Goal: Use online tool/utility: Utilize a website feature to perform a specific function

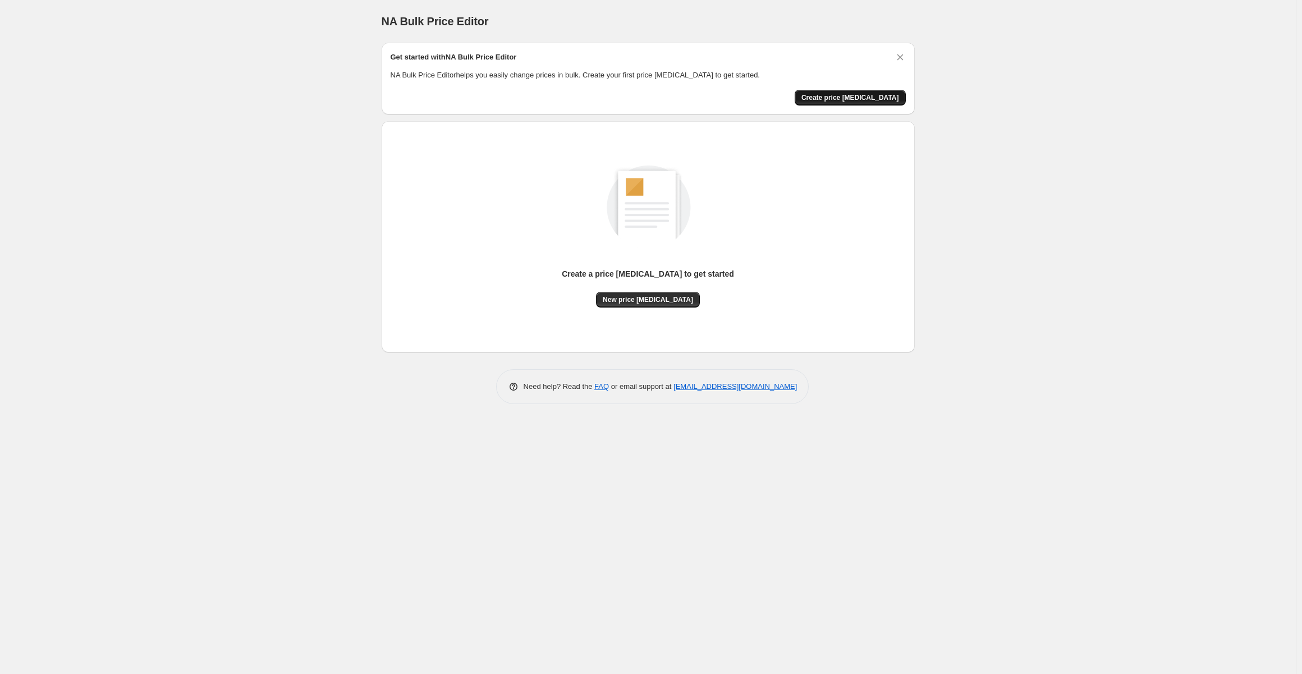
click at [858, 95] on span "Create price [MEDICAL_DATA]" at bounding box center [851, 97] width 98 height 9
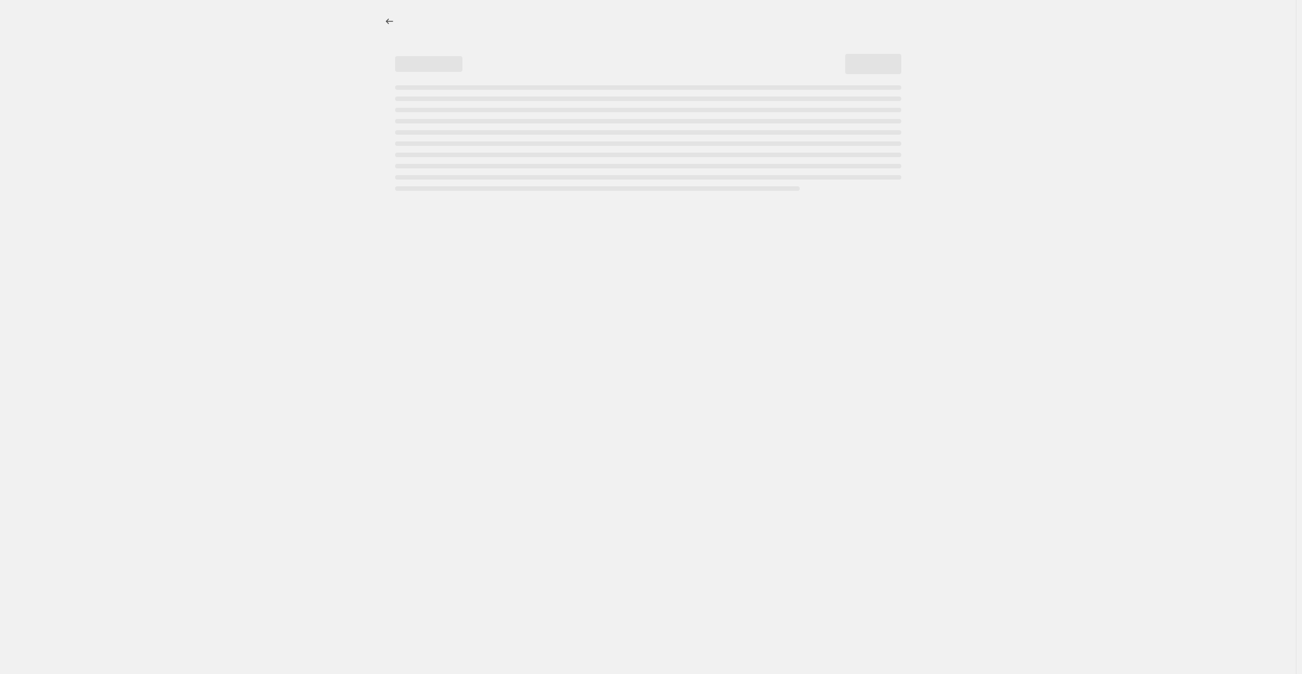
select select "percentage"
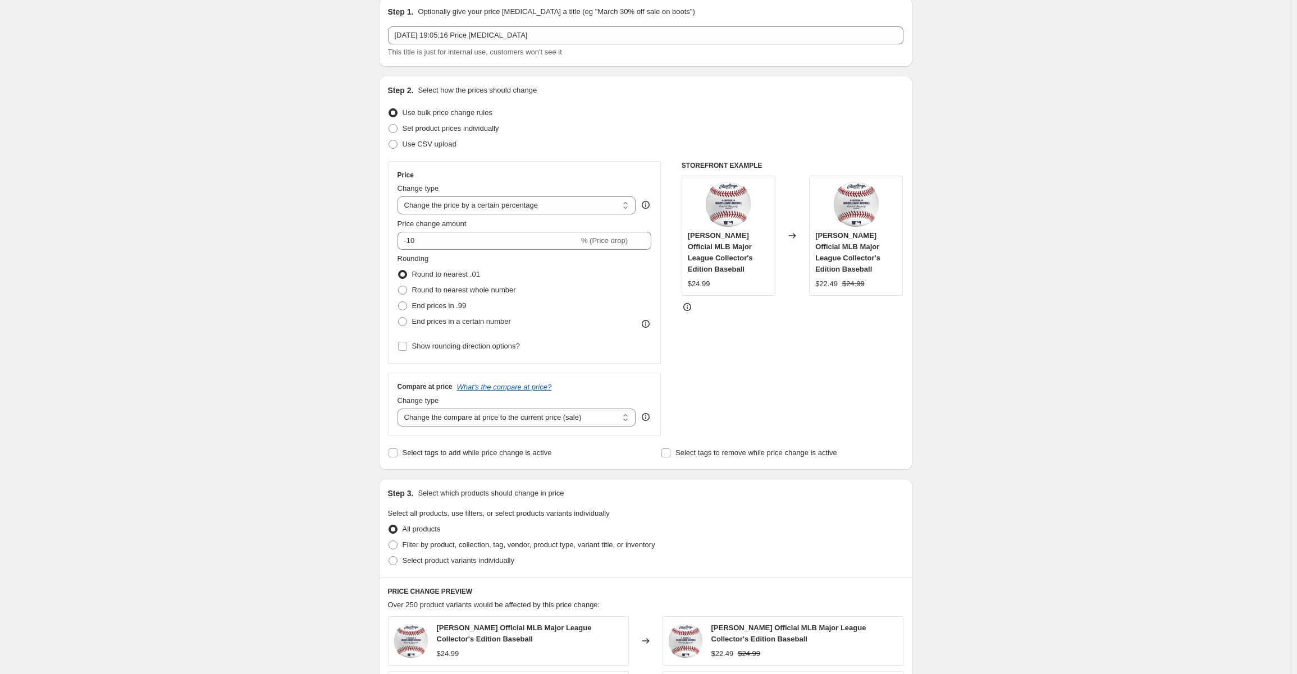
scroll to position [56, 0]
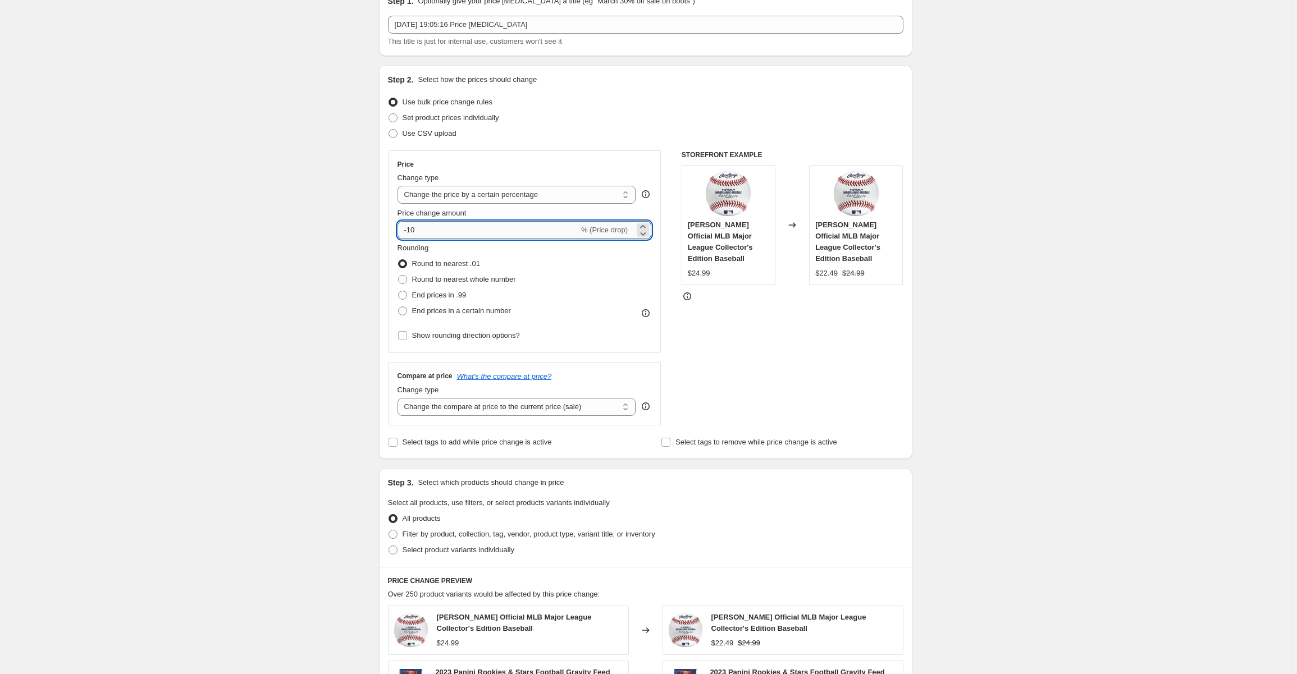
click at [439, 229] on input "-10" at bounding box center [487, 230] width 181 height 18
drag, startPoint x: 439, startPoint y: 228, endPoint x: 395, endPoint y: 227, distance: 44.4
click at [395, 227] on div "Price Change type Change the price to a certain amount Change the price by a ce…" at bounding box center [524, 251] width 273 height 203
type input "-85"
click at [329, 246] on div "Create new price change job. This page is ready Create new price change job Dra…" at bounding box center [645, 508] width 1290 height 1129
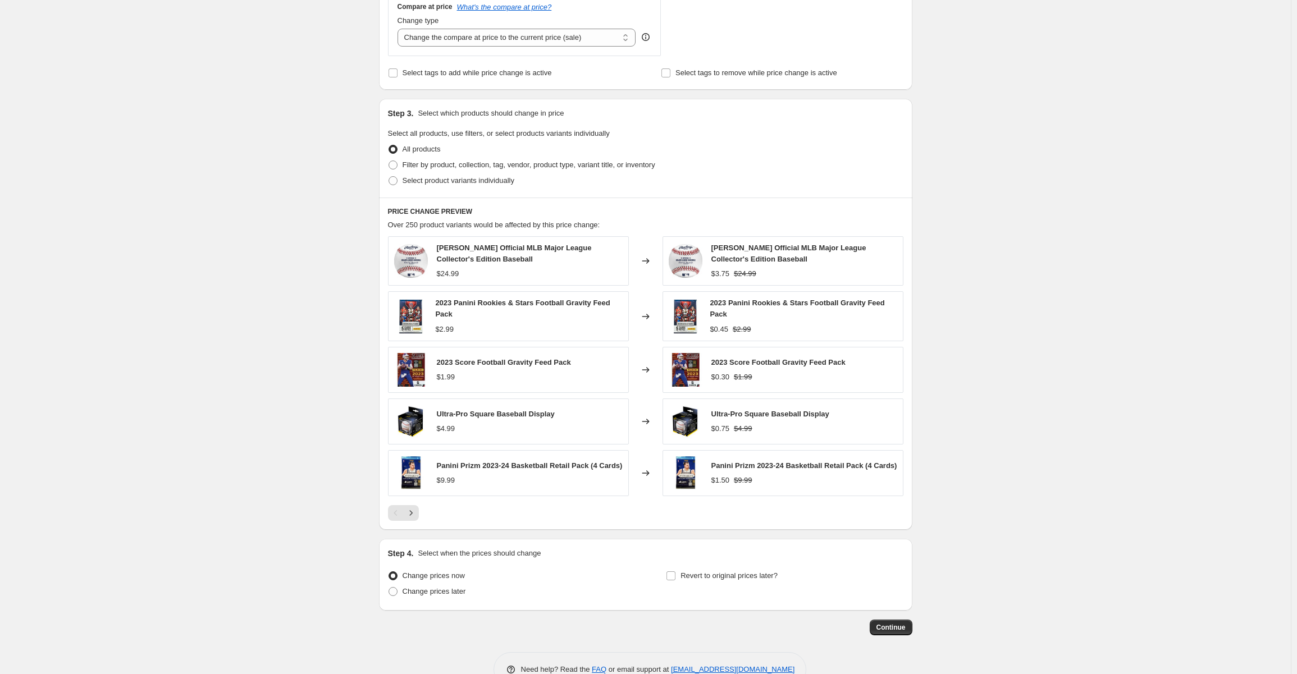
scroll to position [452, 0]
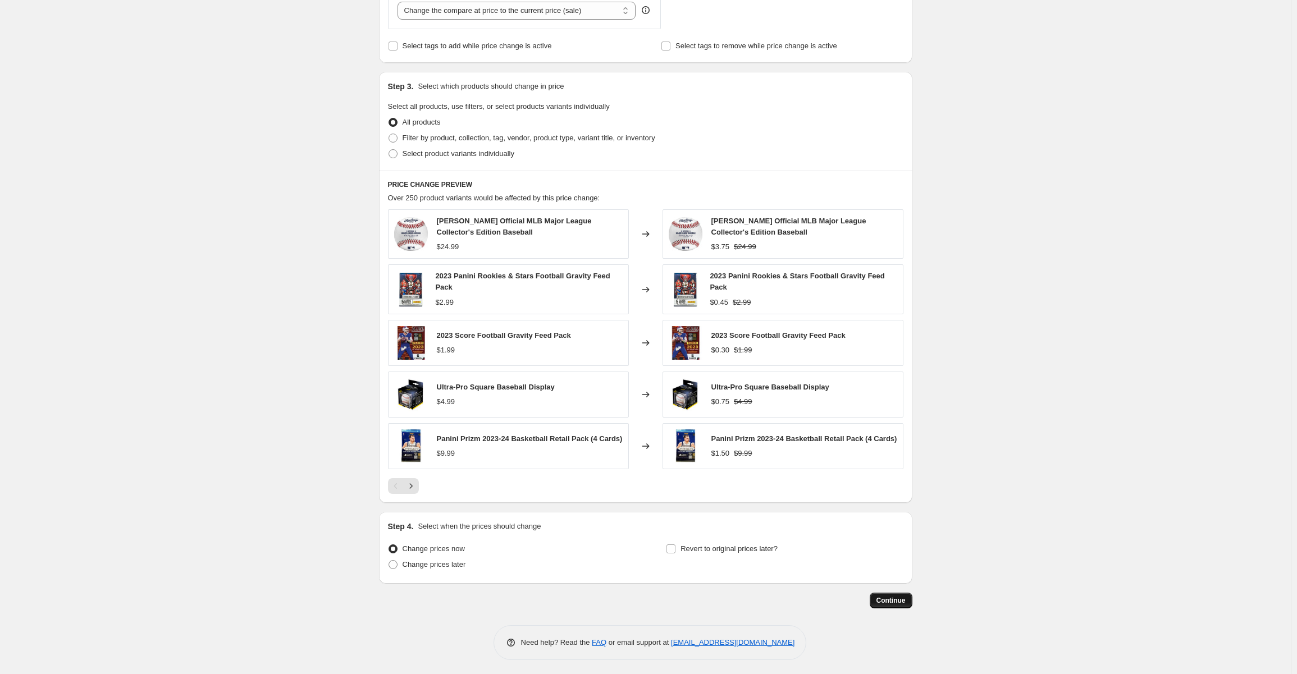
click at [890, 598] on span "Continue" at bounding box center [890, 600] width 29 height 9
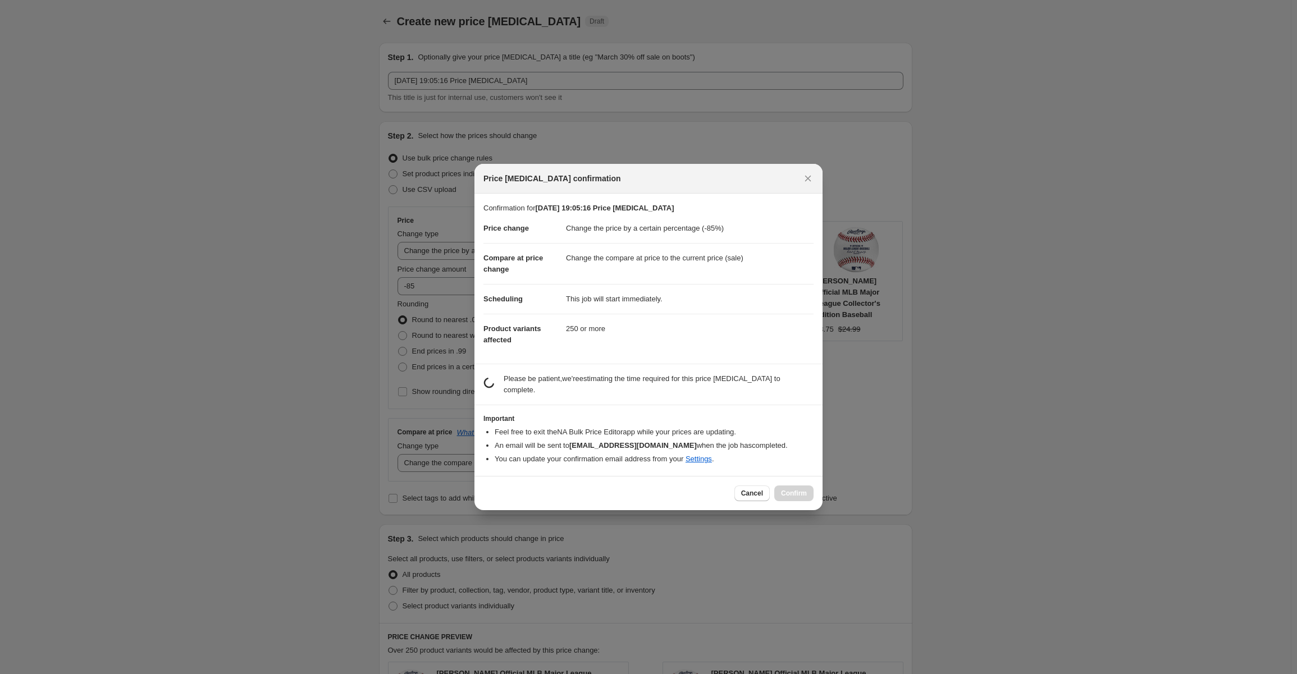
scroll to position [0, 0]
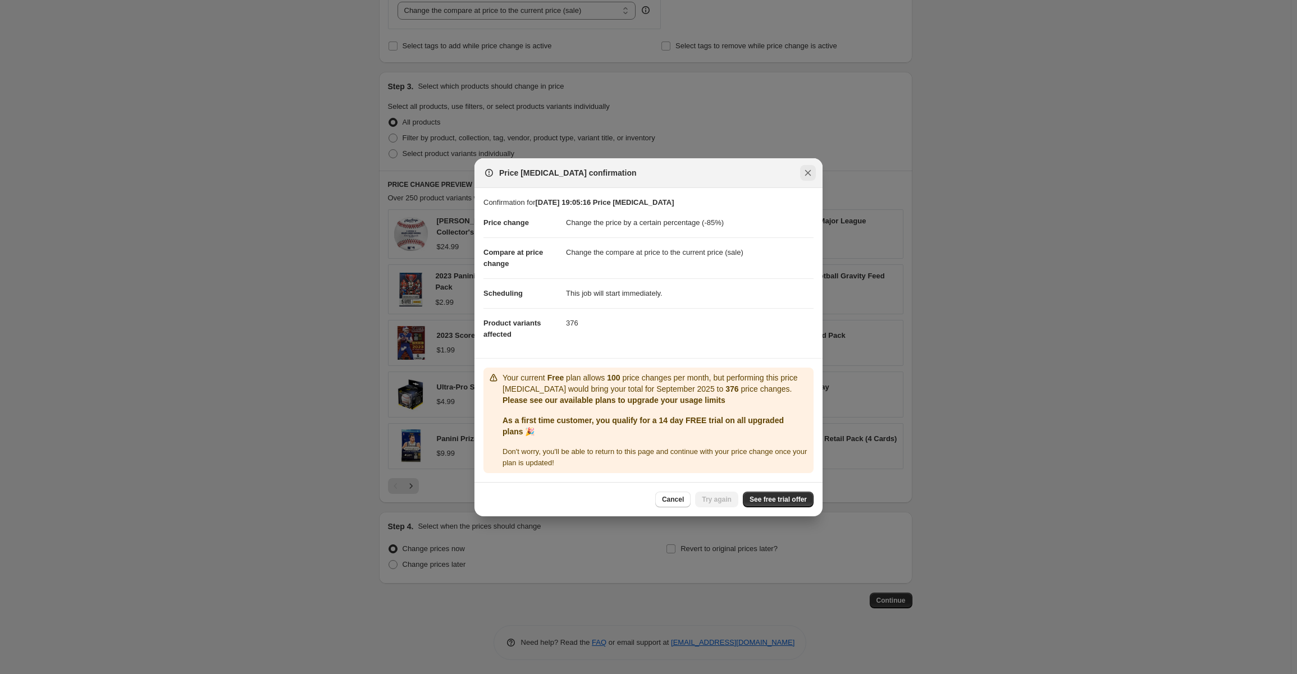
click at [807, 183] on div "Price [MEDICAL_DATA] confirmation" at bounding box center [648, 173] width 348 height 30
click at [778, 498] on span "See free trial offer" at bounding box center [777, 499] width 57 height 9
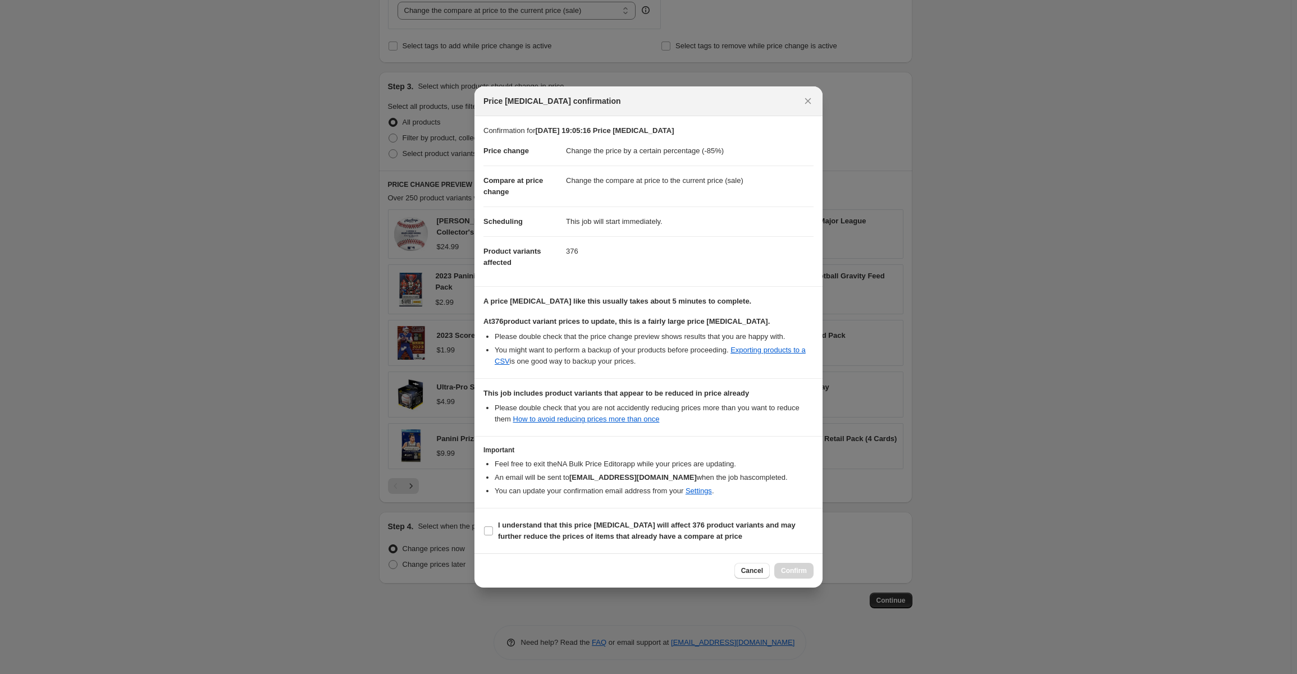
select select "percentage"
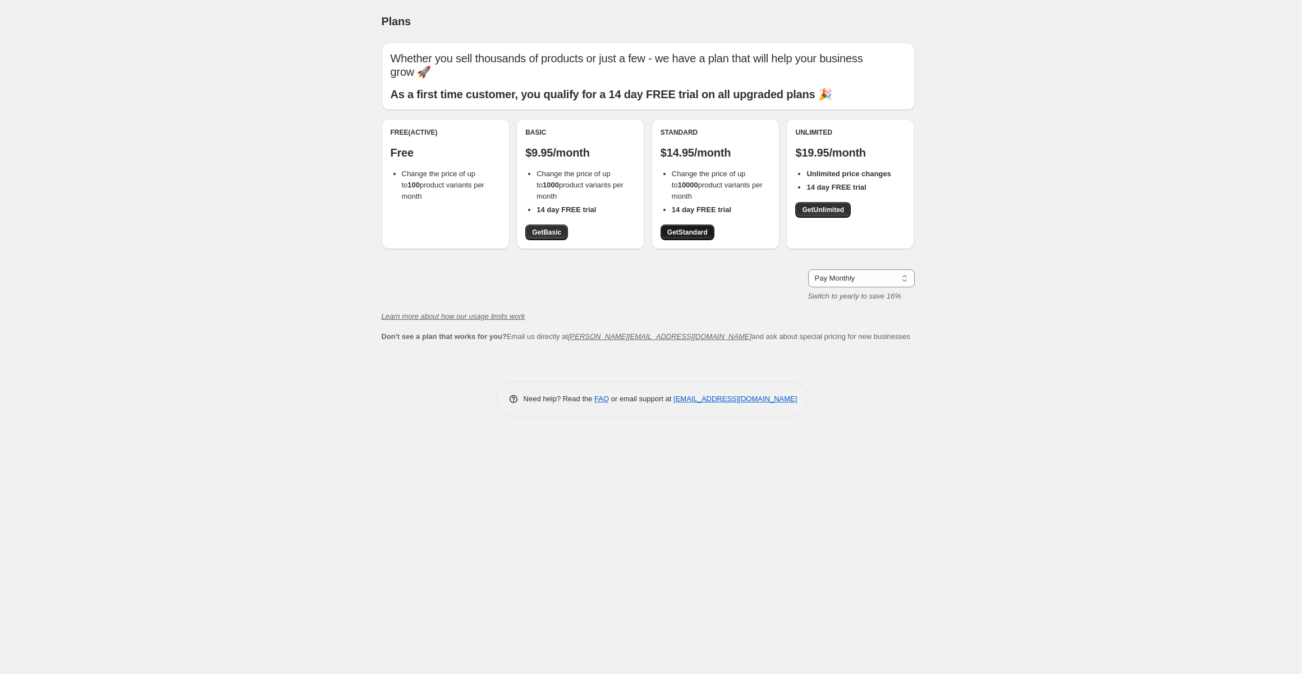
click at [698, 235] on span "Get Standard" at bounding box center [687, 232] width 40 height 9
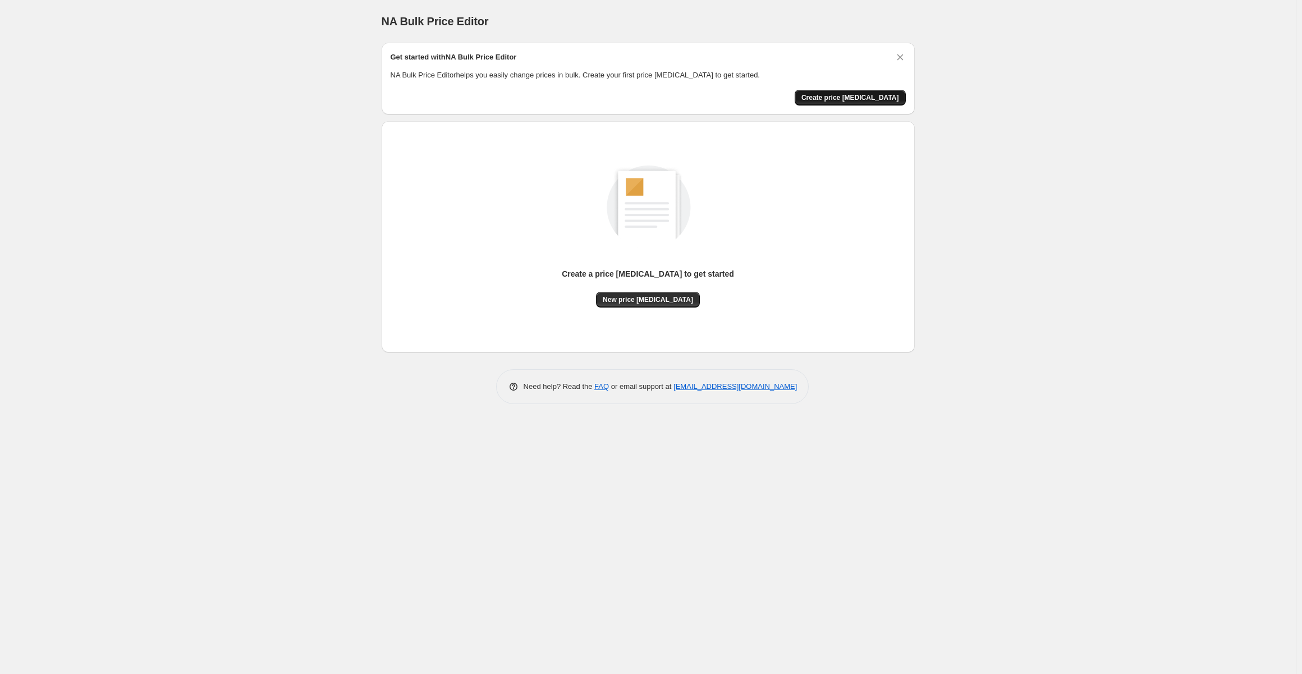
click at [865, 97] on span "Create price [MEDICAL_DATA]" at bounding box center [851, 97] width 98 height 9
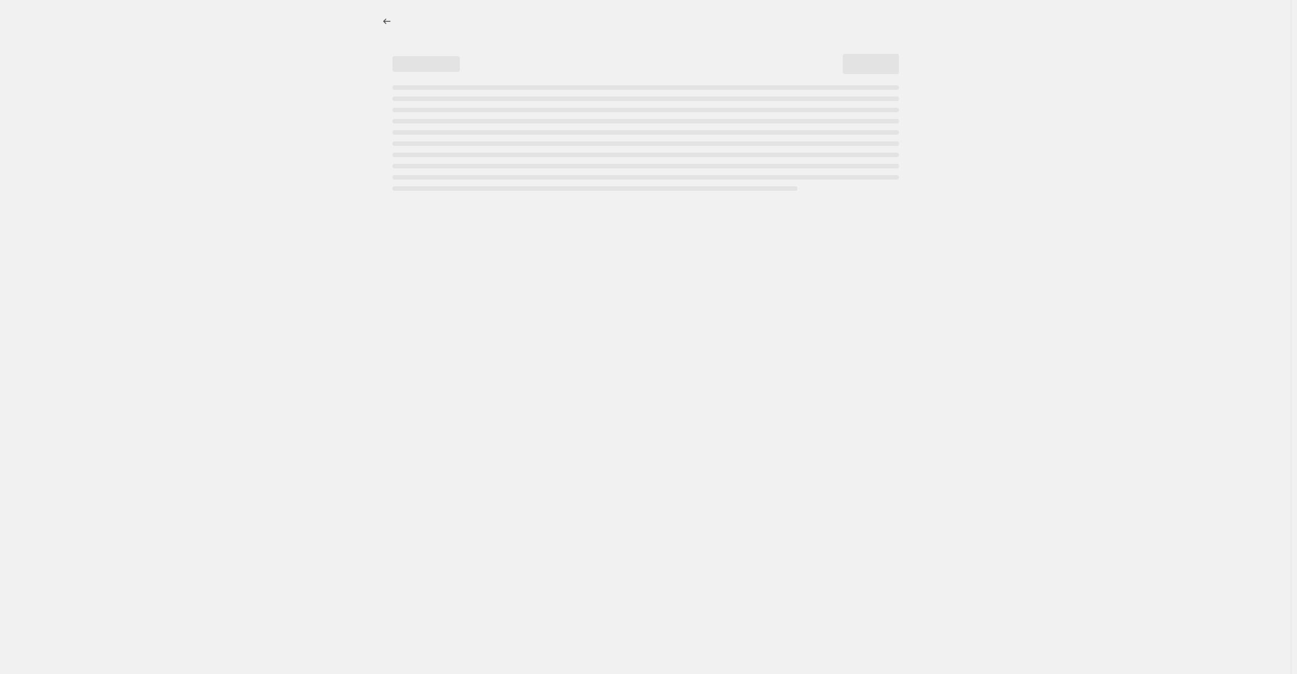
select select "percentage"
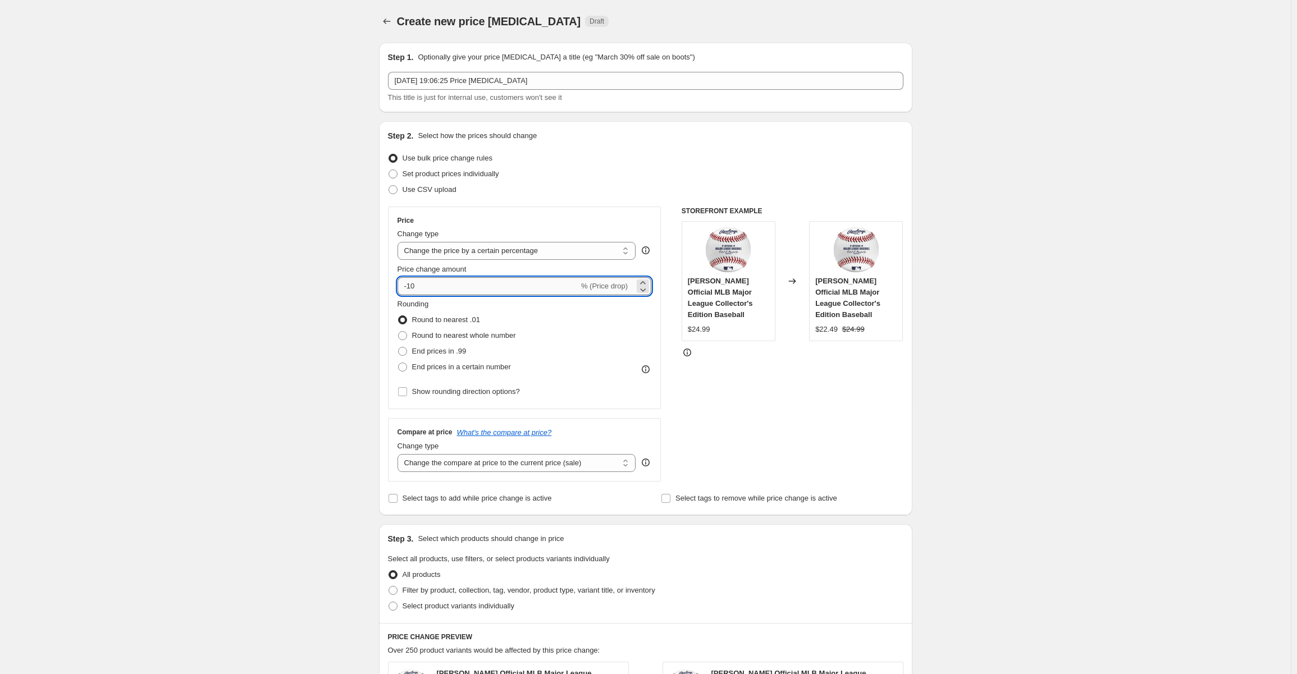
click at [438, 284] on input "-10" at bounding box center [487, 286] width 181 height 18
drag, startPoint x: 409, startPoint y: 283, endPoint x: 383, endPoint y: 283, distance: 25.8
click at [383, 283] on div "Step 2. Select how the prices should change Use bulk price change rules Set pro…" at bounding box center [645, 318] width 533 height 394
type input "-85"
click at [273, 304] on div "Create new price [MEDICAL_DATA]. This page is ready Create new price [MEDICAL_D…" at bounding box center [645, 564] width 1290 height 1129
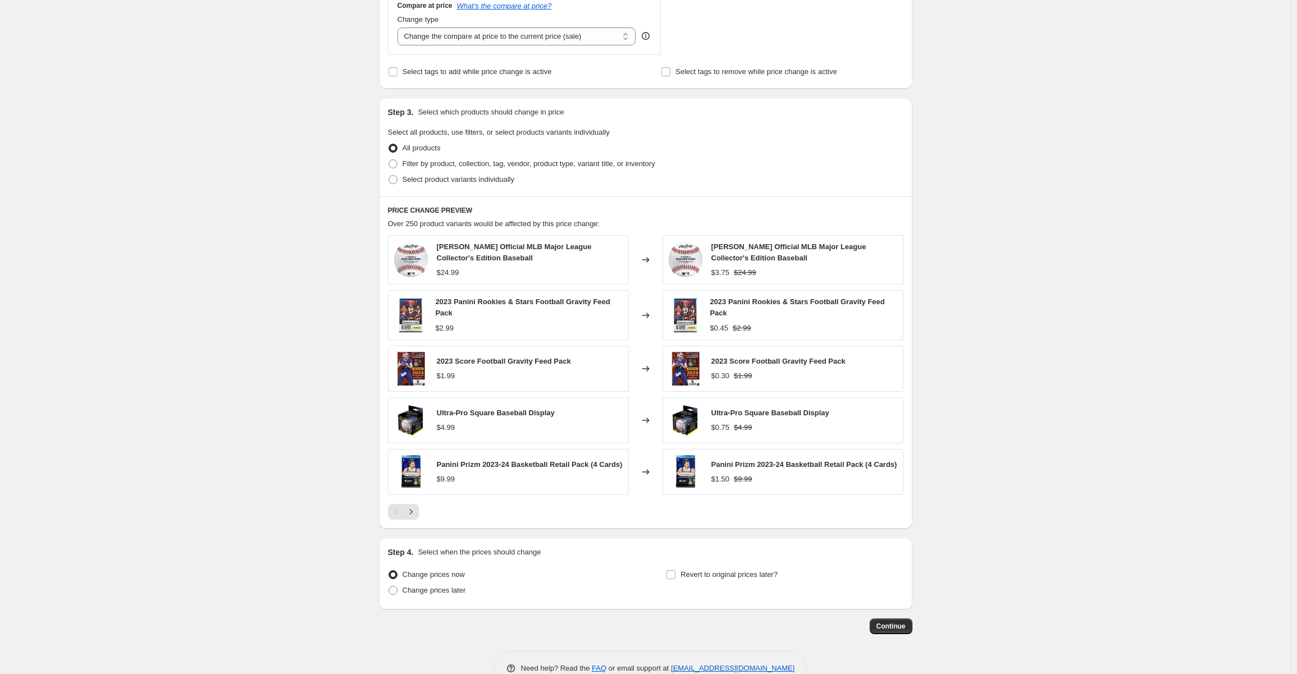
scroll to position [452, 0]
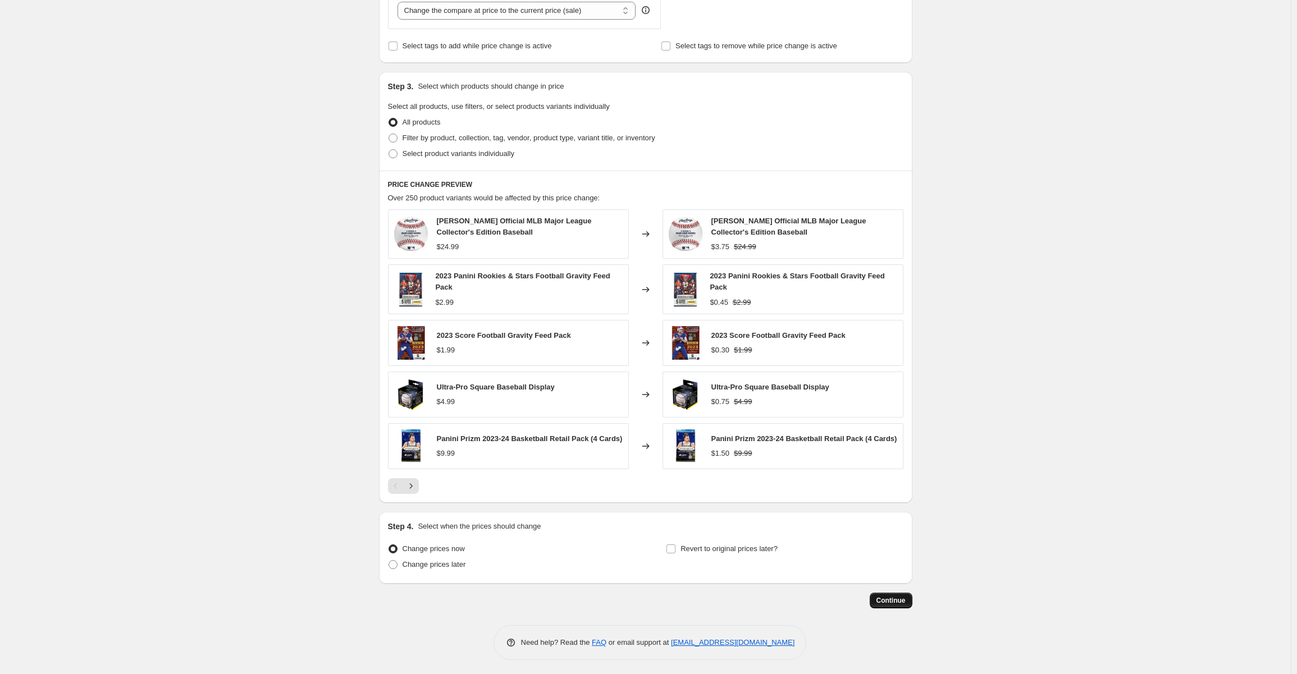
click at [890, 598] on span "Continue" at bounding box center [890, 600] width 29 height 9
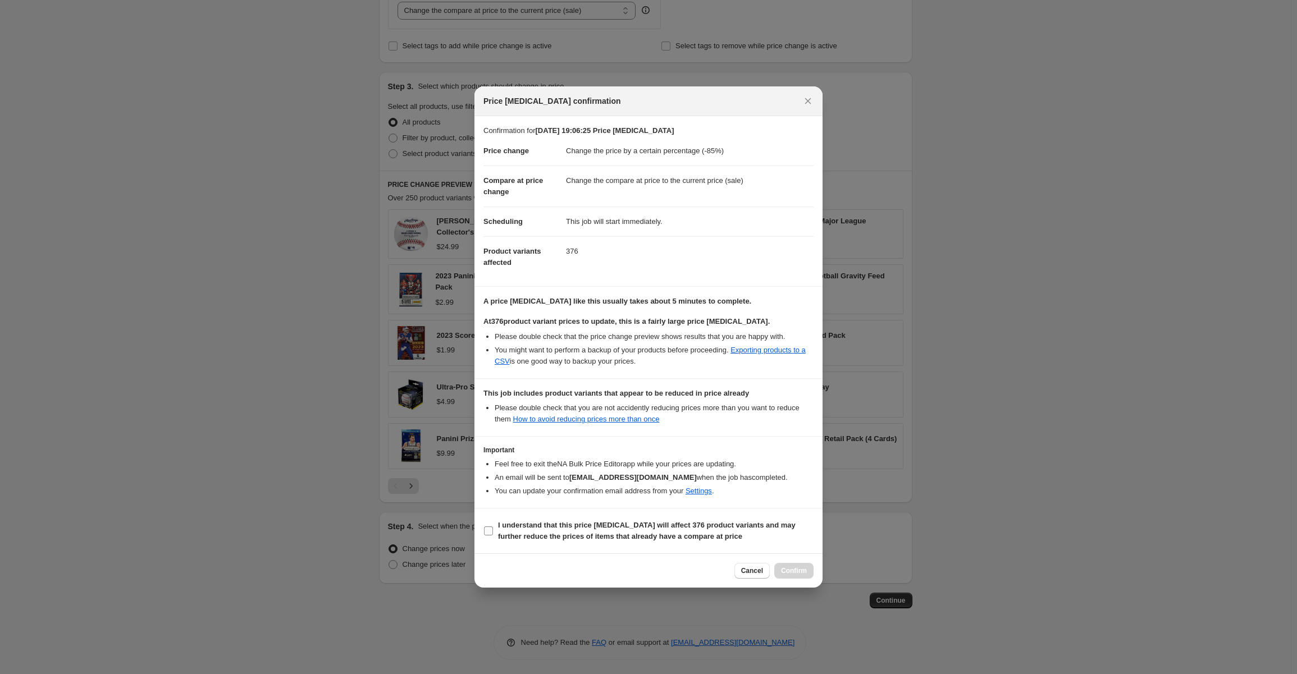
click at [488, 529] on input "I understand that this price [MEDICAL_DATA] will affect 376 product variants an…" at bounding box center [488, 530] width 9 height 9
checkbox input "true"
click at [802, 568] on span "Confirm" at bounding box center [794, 570] width 26 height 9
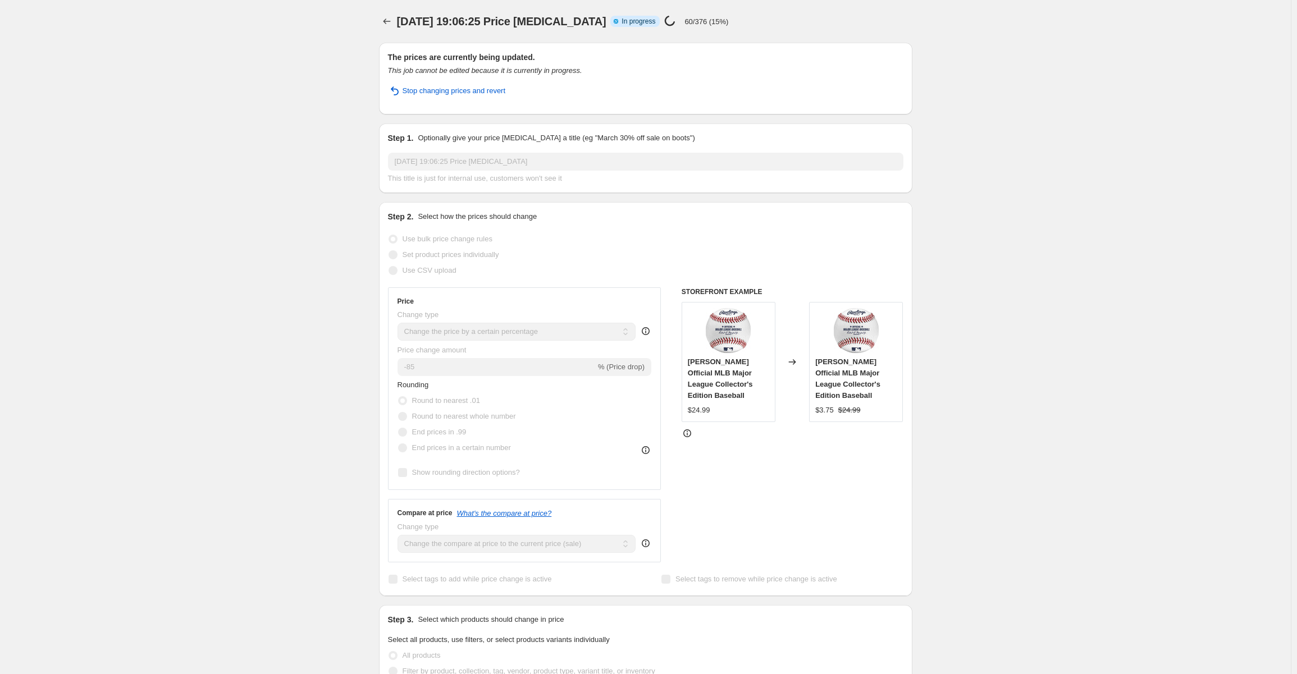
click at [1047, 303] on div "[DATE] 19:06:25 Price [MEDICAL_DATA]. This page is ready [DATE] 19:06:25 Price …" at bounding box center [645, 592] width 1290 height 1185
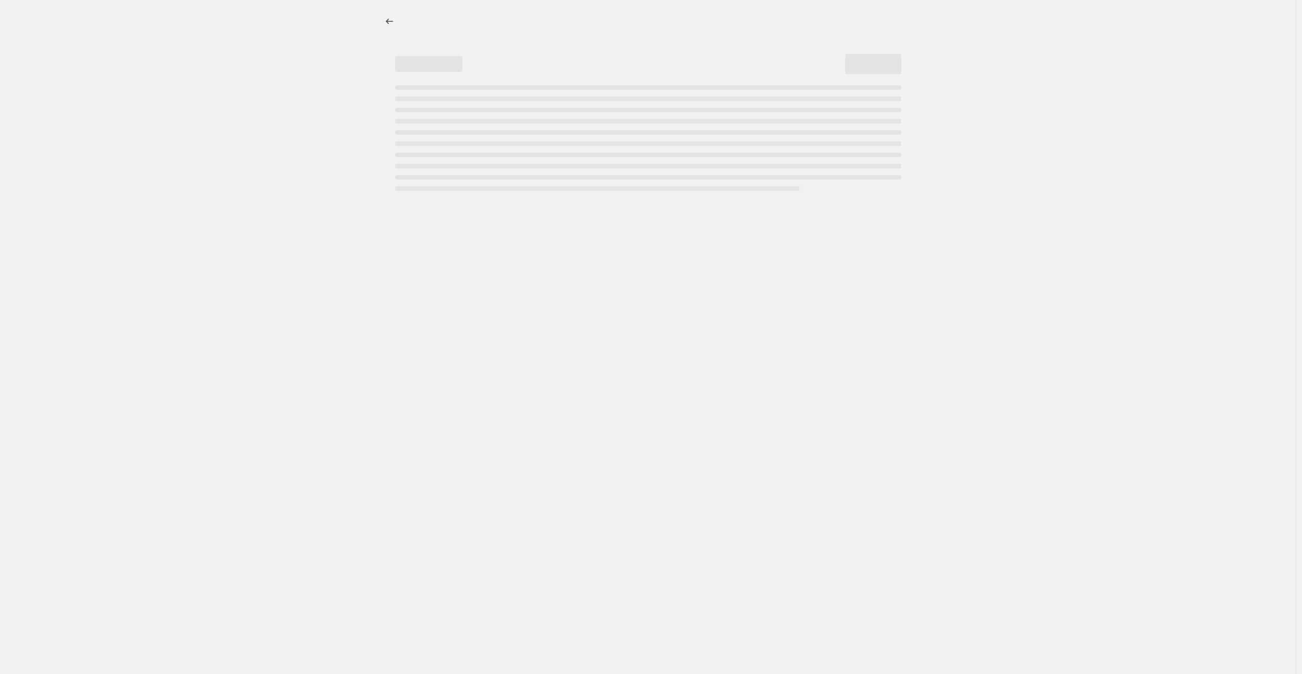
select select "percentage"
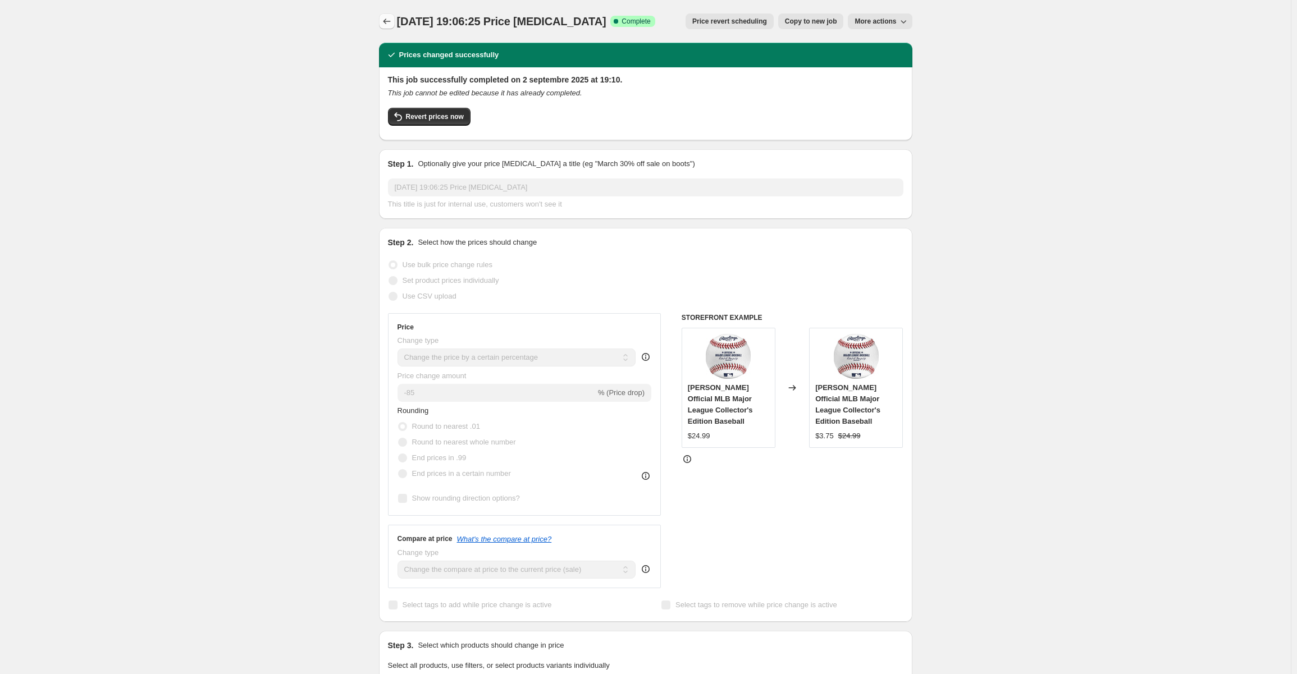
click at [391, 22] on icon "Price change jobs" at bounding box center [386, 21] width 11 height 11
